Goal: Task Accomplishment & Management: Manage account settings

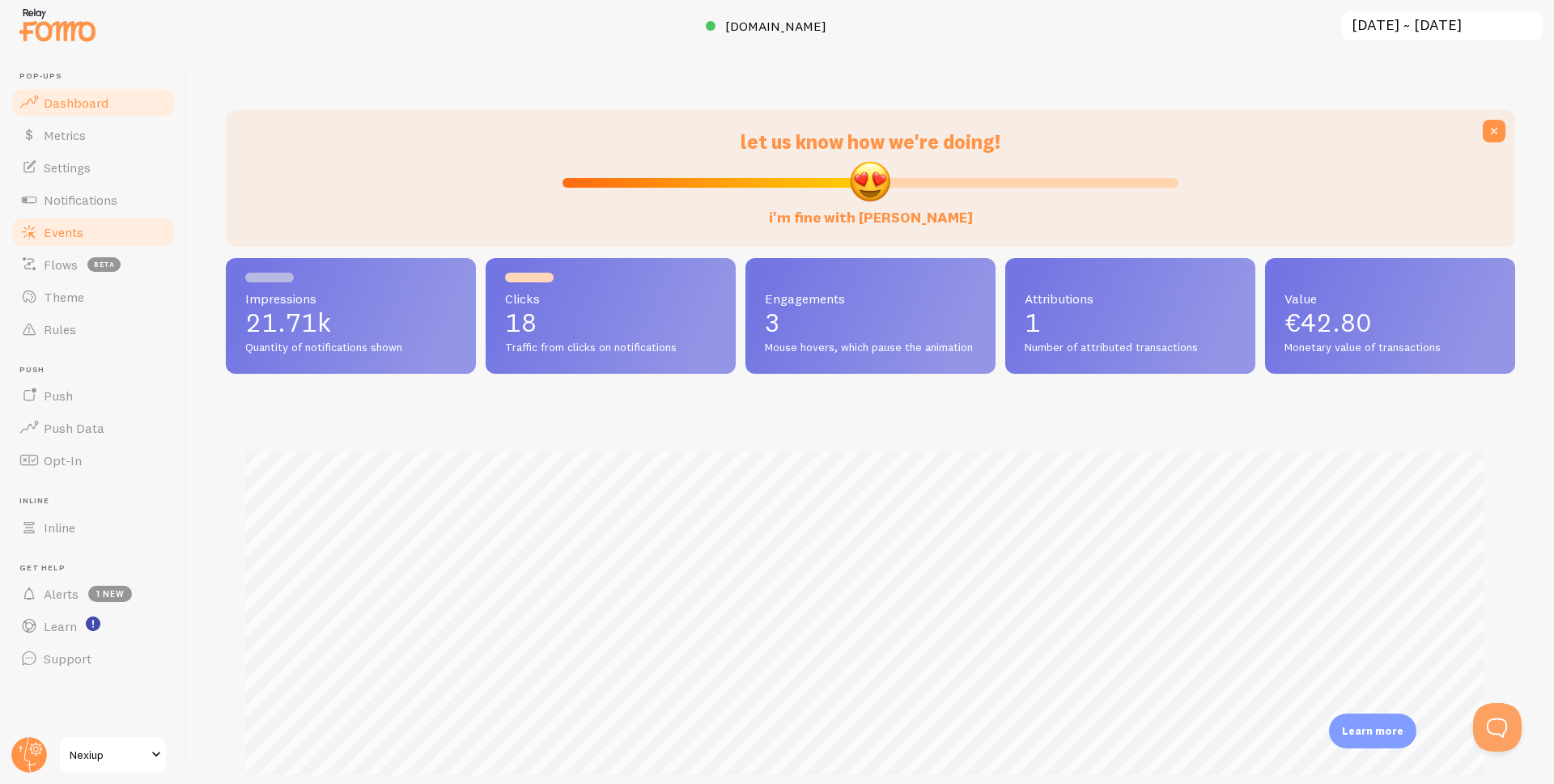
click at [62, 233] on span "Events" at bounding box center [64, 232] width 40 height 16
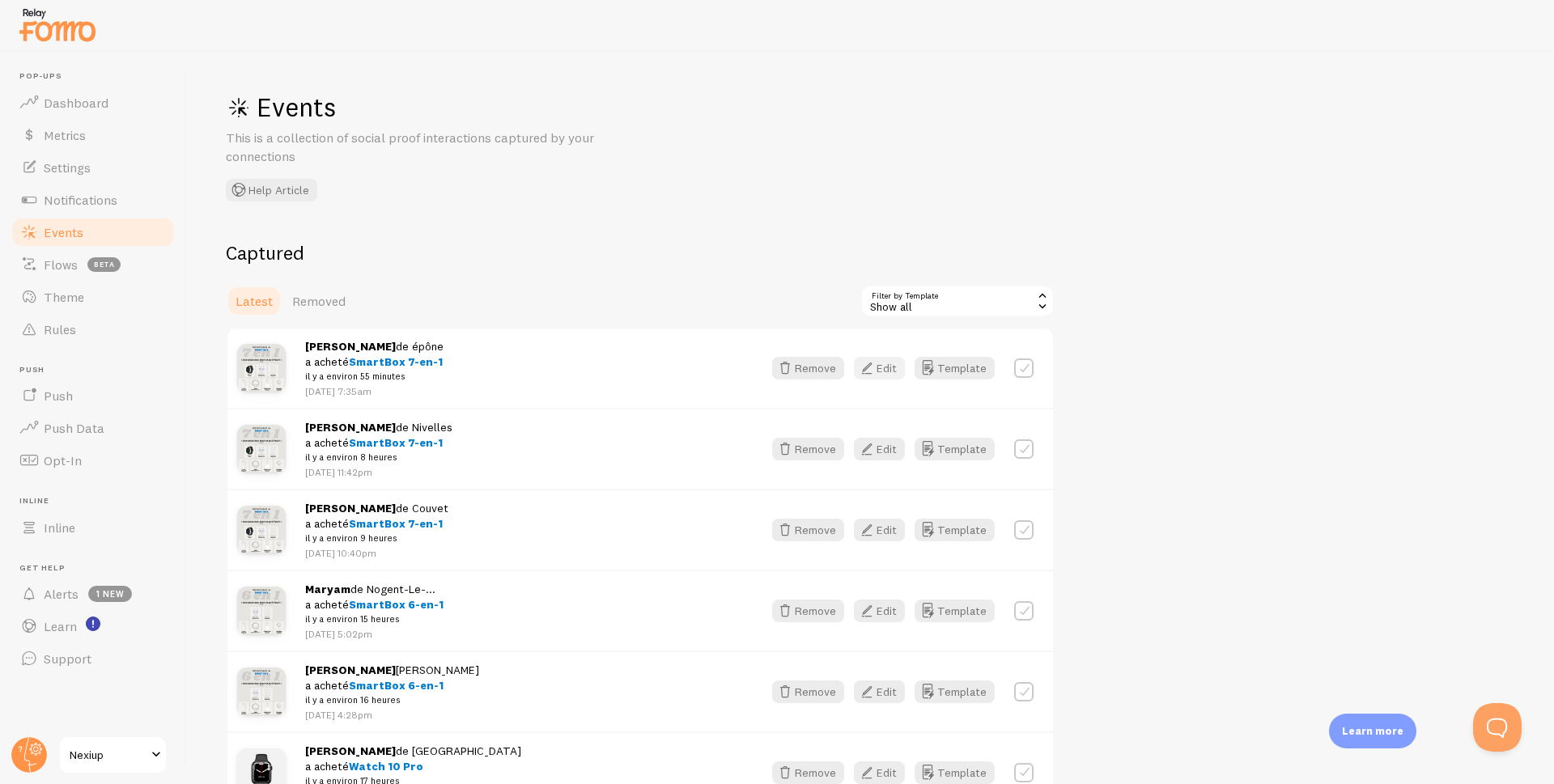
click at [876, 373] on icon "button" at bounding box center [867, 368] width 20 height 20
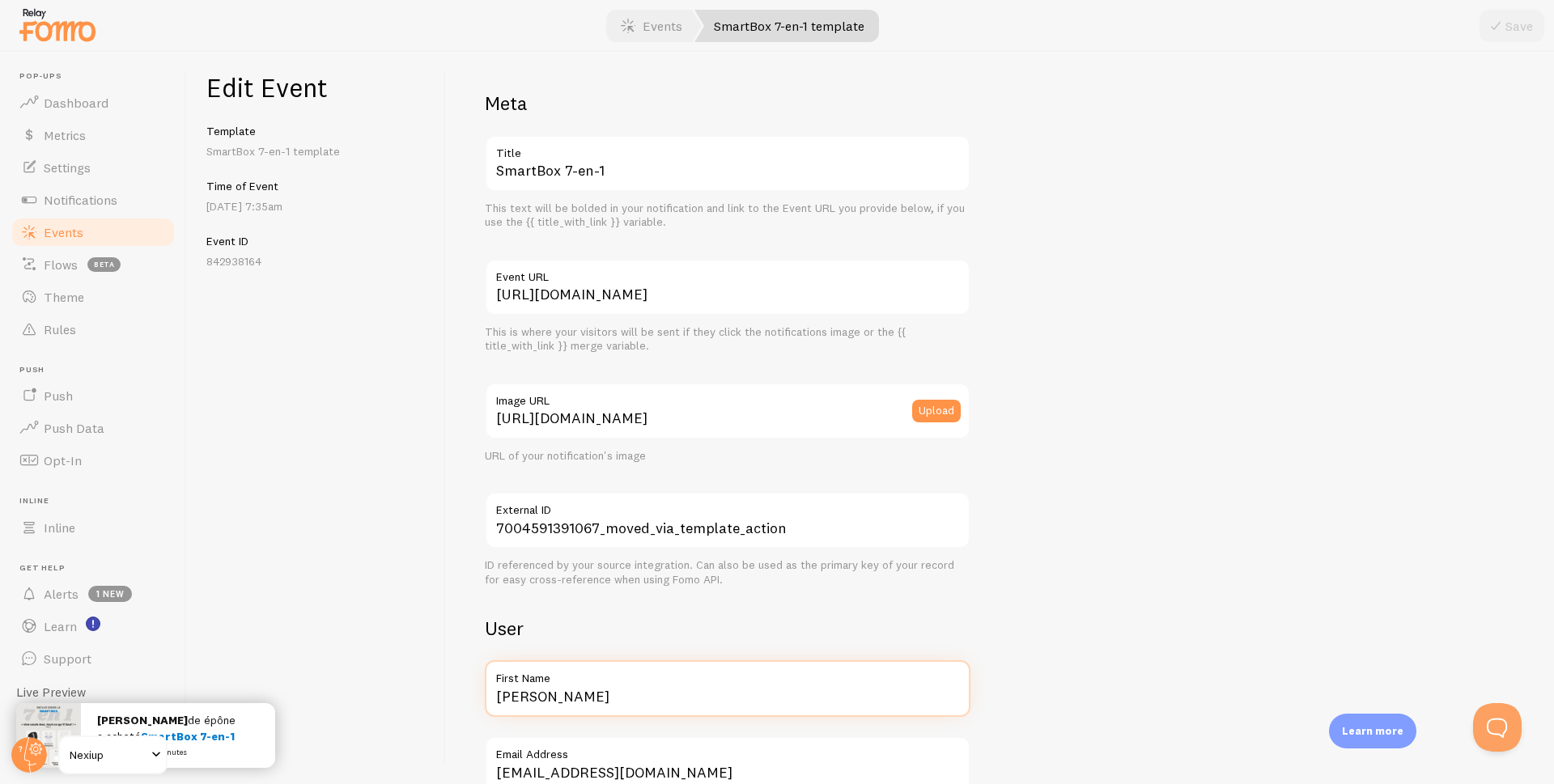
drag, startPoint x: 585, startPoint y: 694, endPoint x: 433, endPoint y: 705, distance: 152.4
click at [435, 706] on div "Edit Event Template SmartBox 7-en-1 template Time of Event [DATE] 7:35am Event …" at bounding box center [870, 418] width 1366 height 732
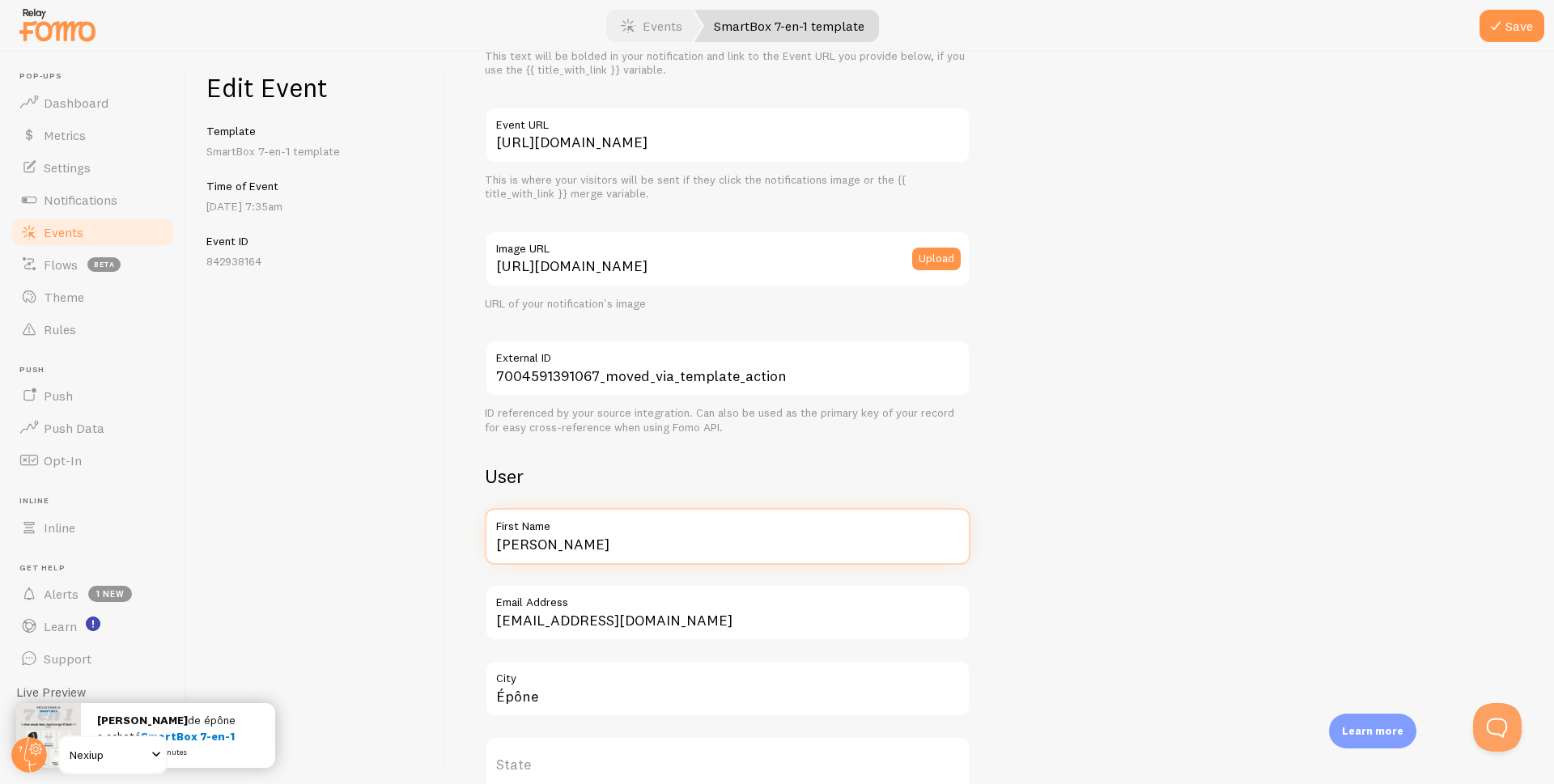
scroll to position [162, 0]
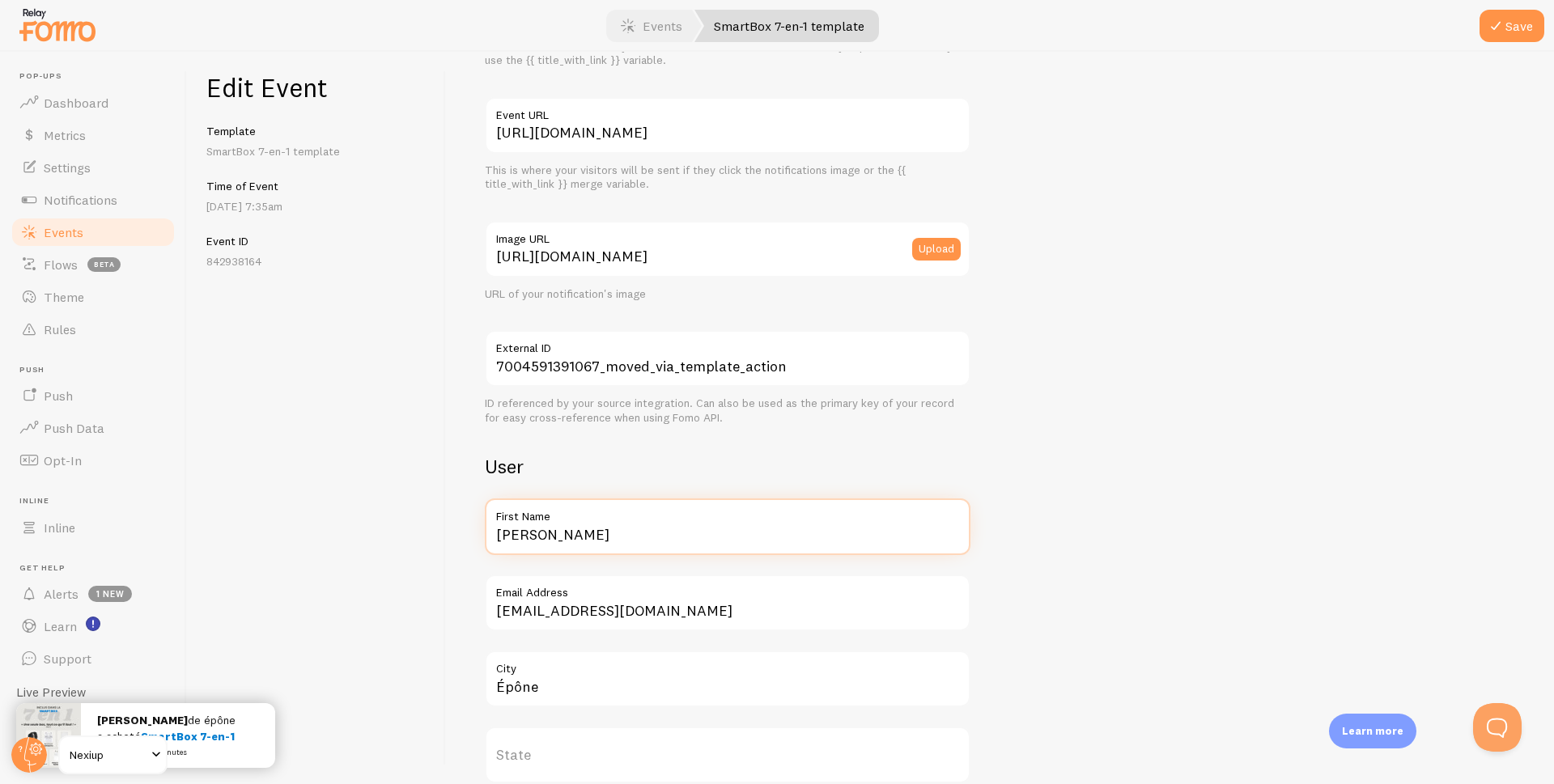
type input "[PERSON_NAME]"
drag, startPoint x: 561, startPoint y: 691, endPoint x: 448, endPoint y: 688, distance: 113.0
click at [448, 688] on div "Meta SmartBox 7-en-1 Title This text will be bolded in your notification and li…" at bounding box center [1000, 418] width 1108 height 732
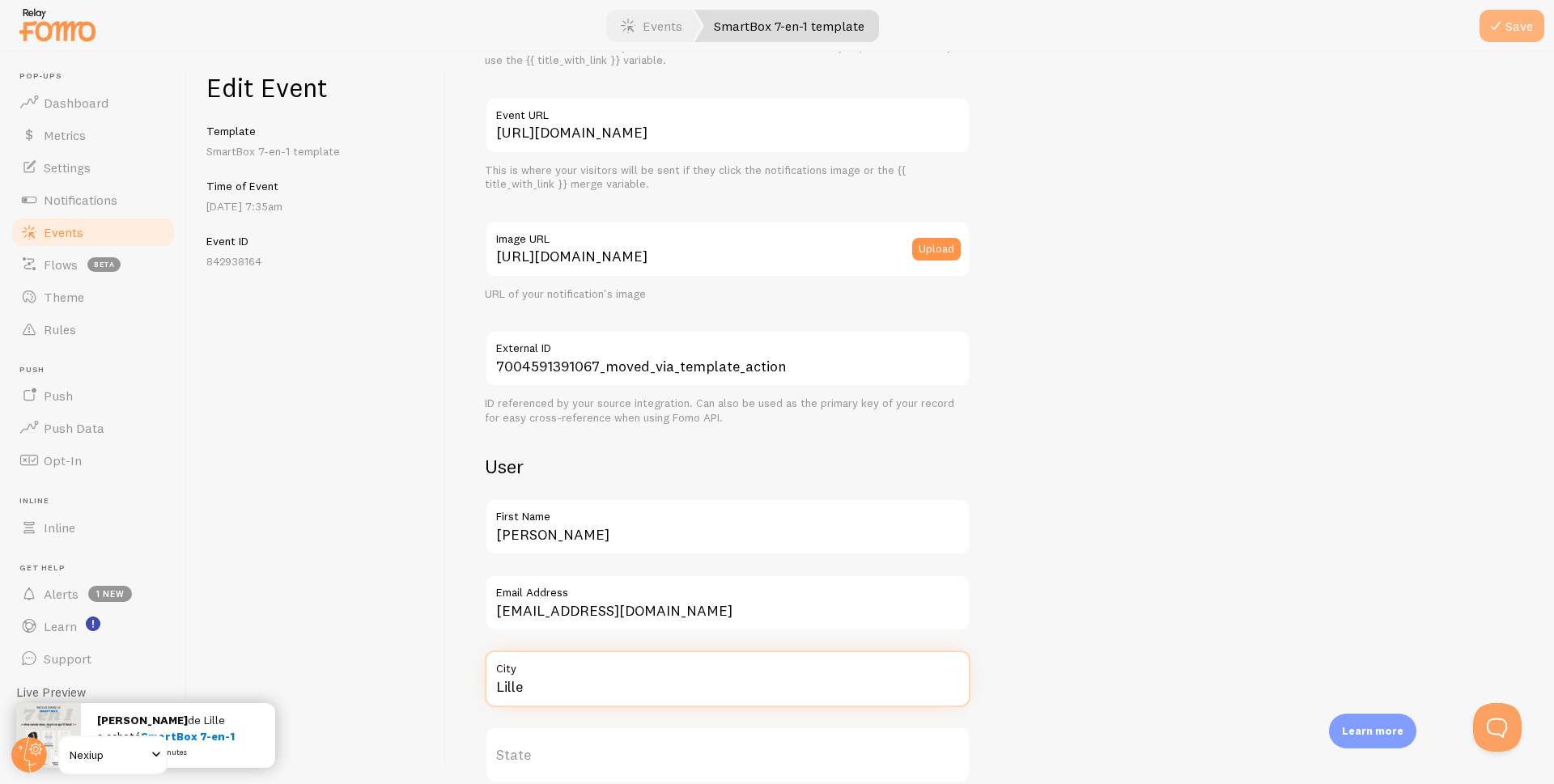
type input "Lille"
click at [1528, 29] on button "Save" at bounding box center [1511, 26] width 64 height 33
click at [70, 227] on span "Events" at bounding box center [64, 232] width 40 height 16
